Goal: Navigation & Orientation: Find specific page/section

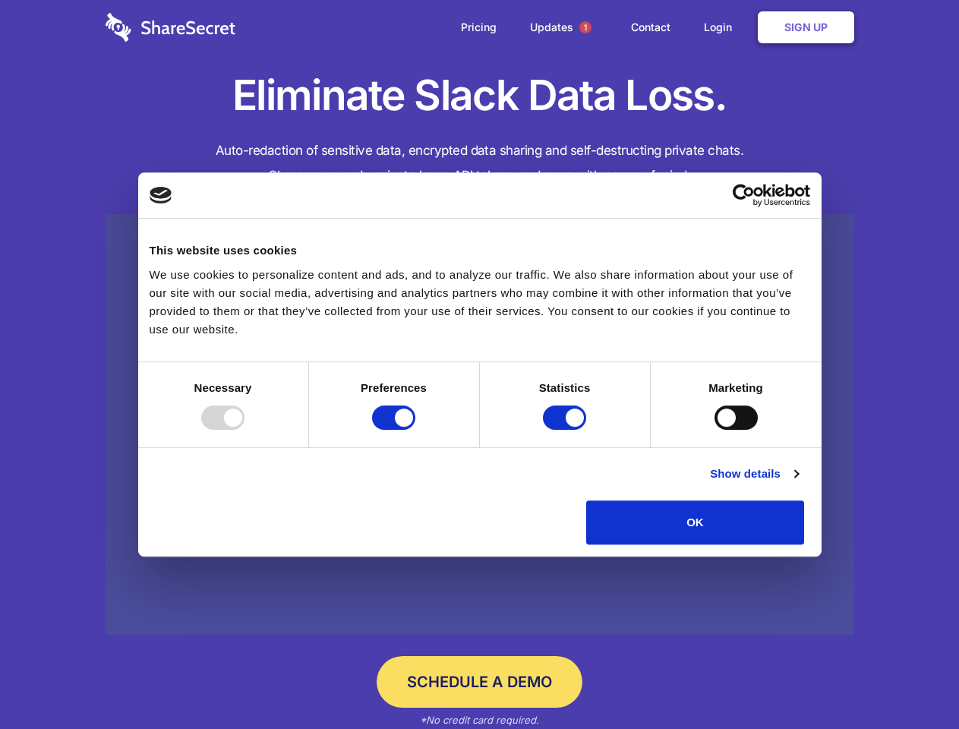
click at [244, 430] on div at bounding box center [222, 417] width 43 height 24
click at [415, 430] on input "Preferences" at bounding box center [393, 417] width 43 height 24
checkbox input "false"
click at [566, 430] on input "Statistics" at bounding box center [564, 417] width 43 height 24
checkbox input "false"
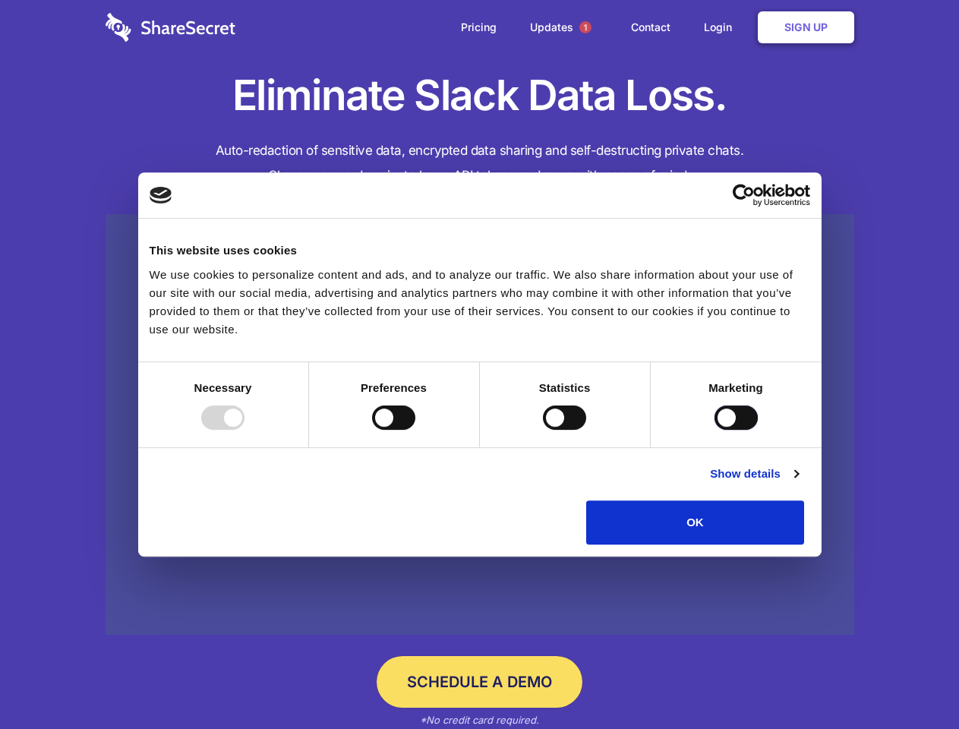
click at [714, 430] on input "Marketing" at bounding box center [735, 417] width 43 height 24
checkbox input "true"
click at [798, 483] on link "Show details" at bounding box center [754, 473] width 88 height 18
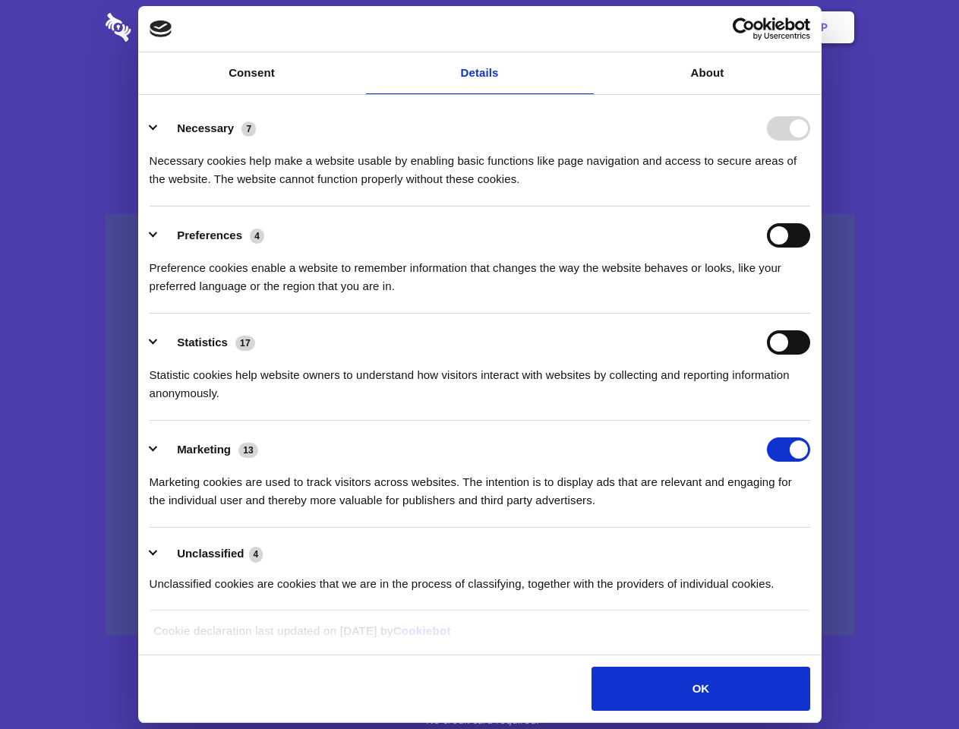
click at [810, 206] on li "Necessary 7 Necessary cookies help make a website usable by enabling basic func…" at bounding box center [480, 152] width 660 height 107
click at [584, 27] on span "1" at bounding box center [585, 27] width 12 height 12
